Goal: Information Seeking & Learning: Learn about a topic

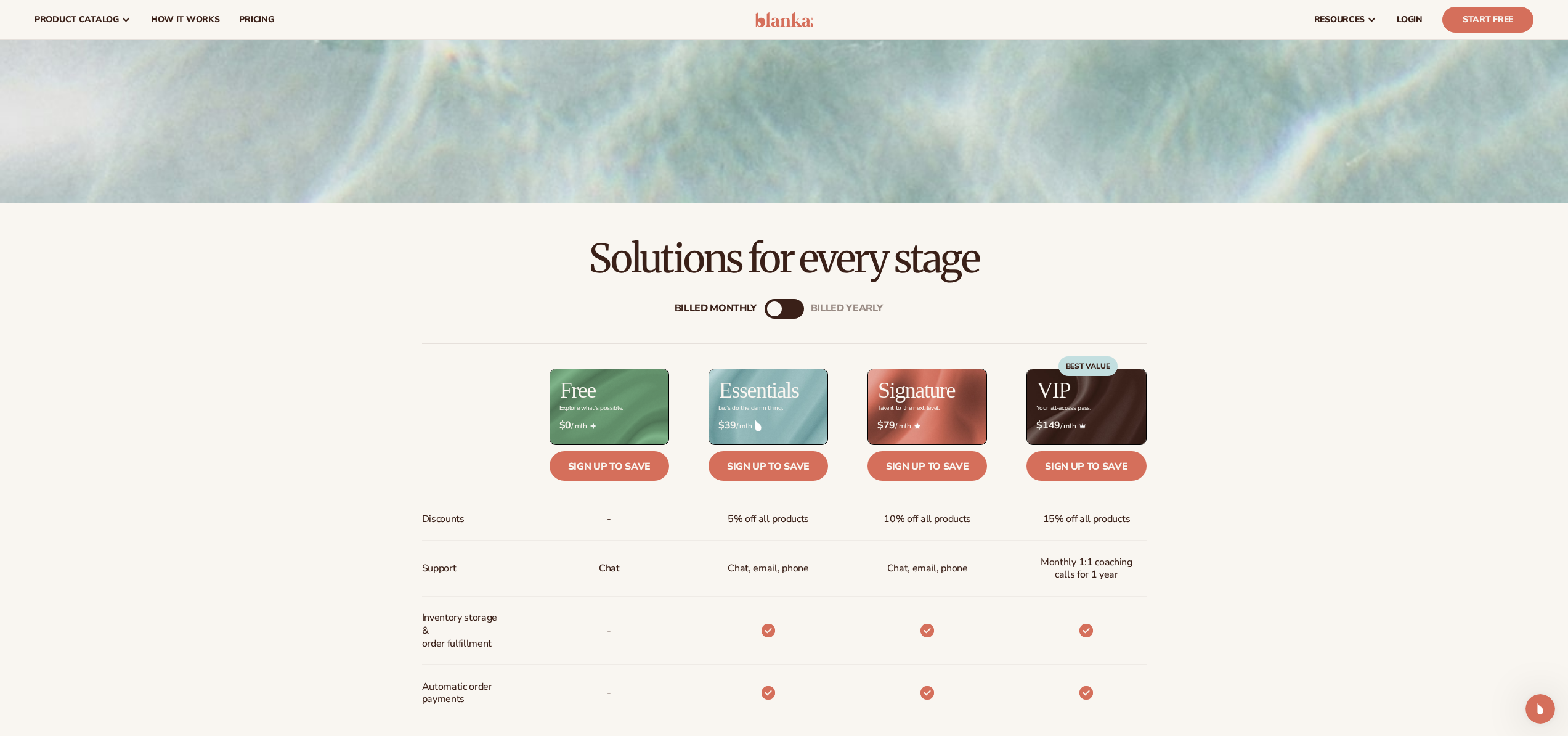
scroll to position [247, 0]
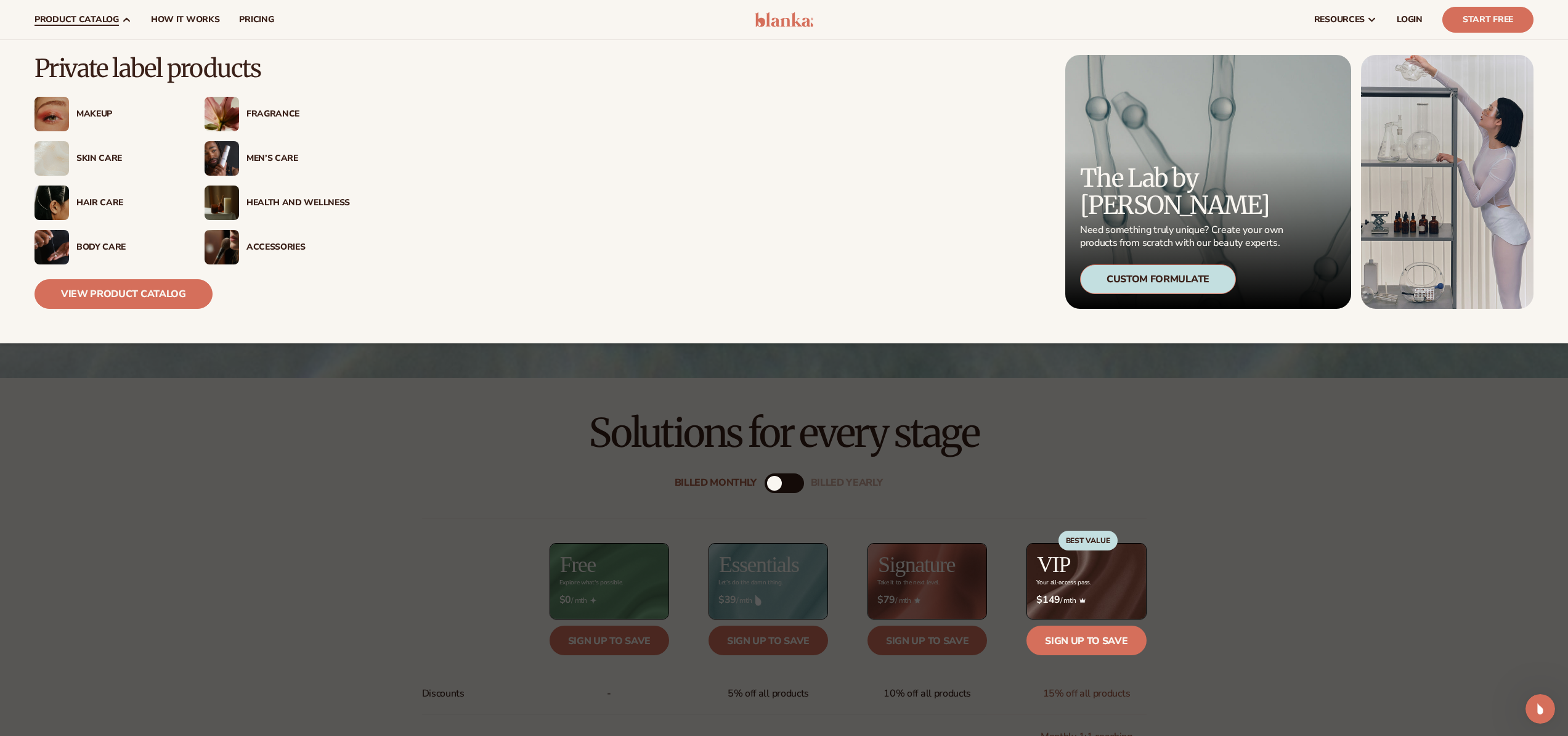
click at [266, 112] on div "Fragrance" at bounding box center [298, 114] width 103 height 11
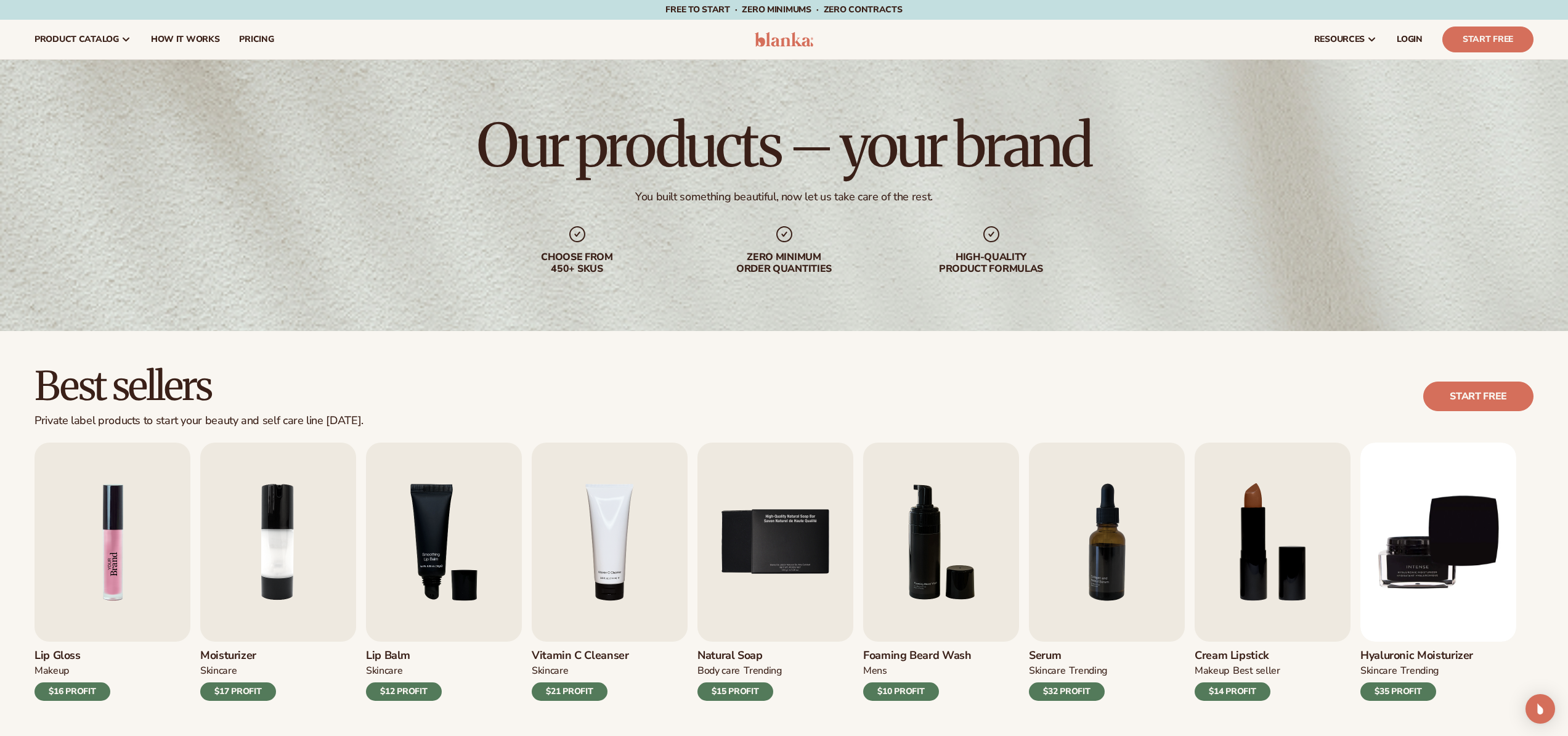
click at [119, 553] on img "1 / 9" at bounding box center [113, 541] width 156 height 199
click at [130, 551] on img "1 / 9" at bounding box center [113, 541] width 156 height 199
click at [98, 571] on img "1 / 9" at bounding box center [113, 541] width 156 height 199
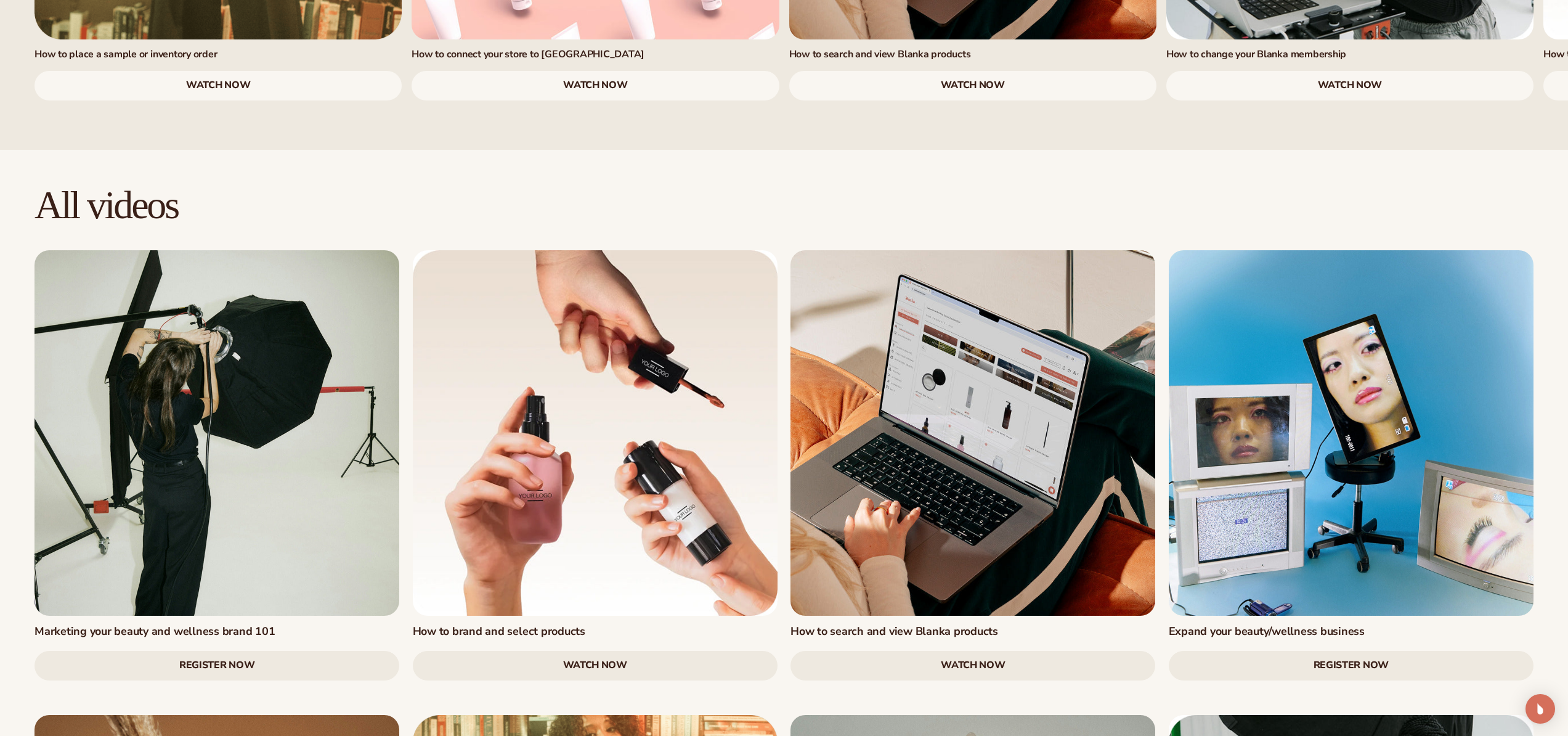
scroll to position [1217, 0]
